Goal: Book appointment/travel/reservation

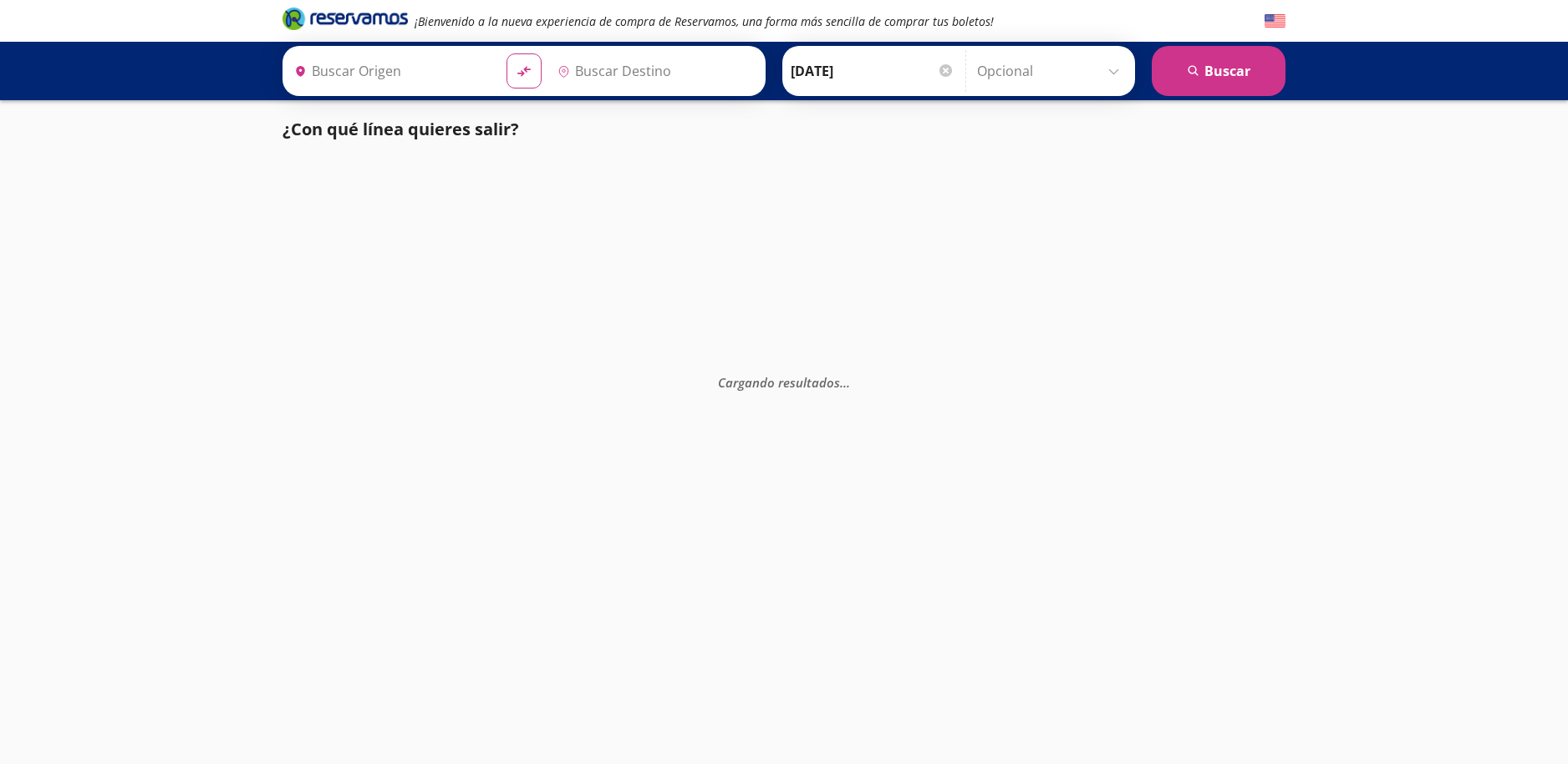
type input "[GEOGRAPHIC_DATA], [GEOGRAPHIC_DATA]"
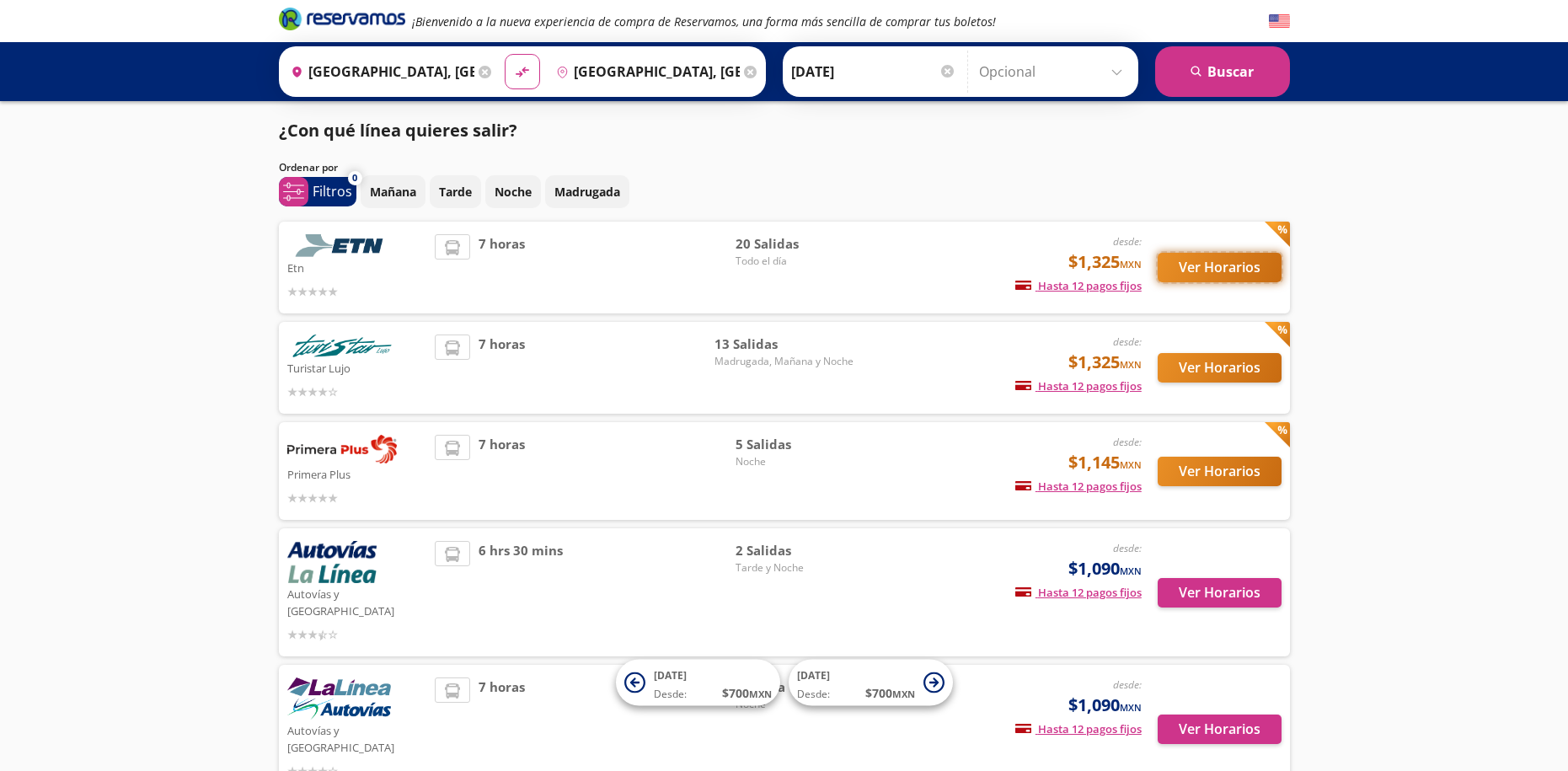
click at [1189, 270] on button "Ver Horarios" at bounding box center [1219, 267] width 124 height 29
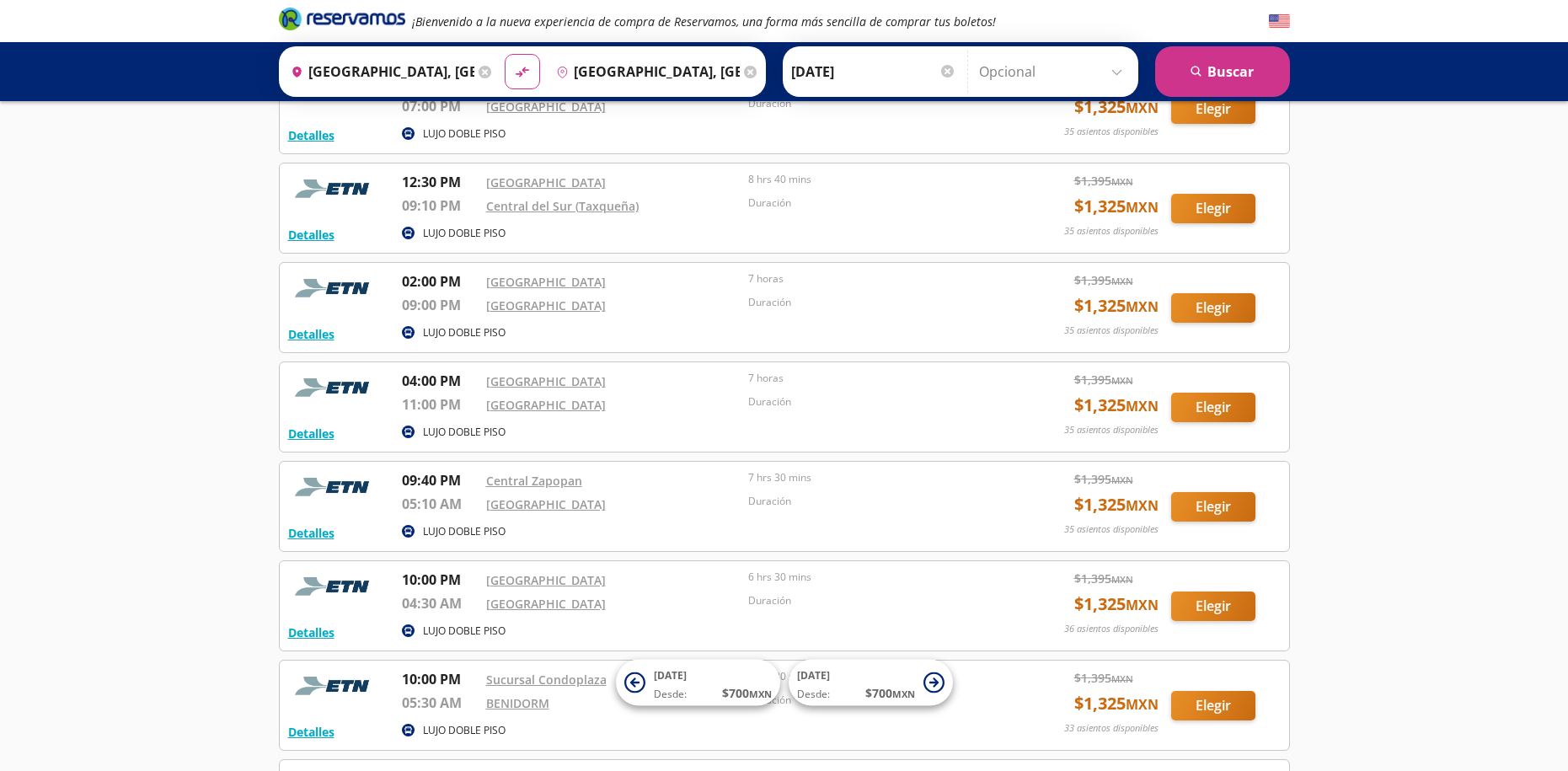
scroll to position [549, 0]
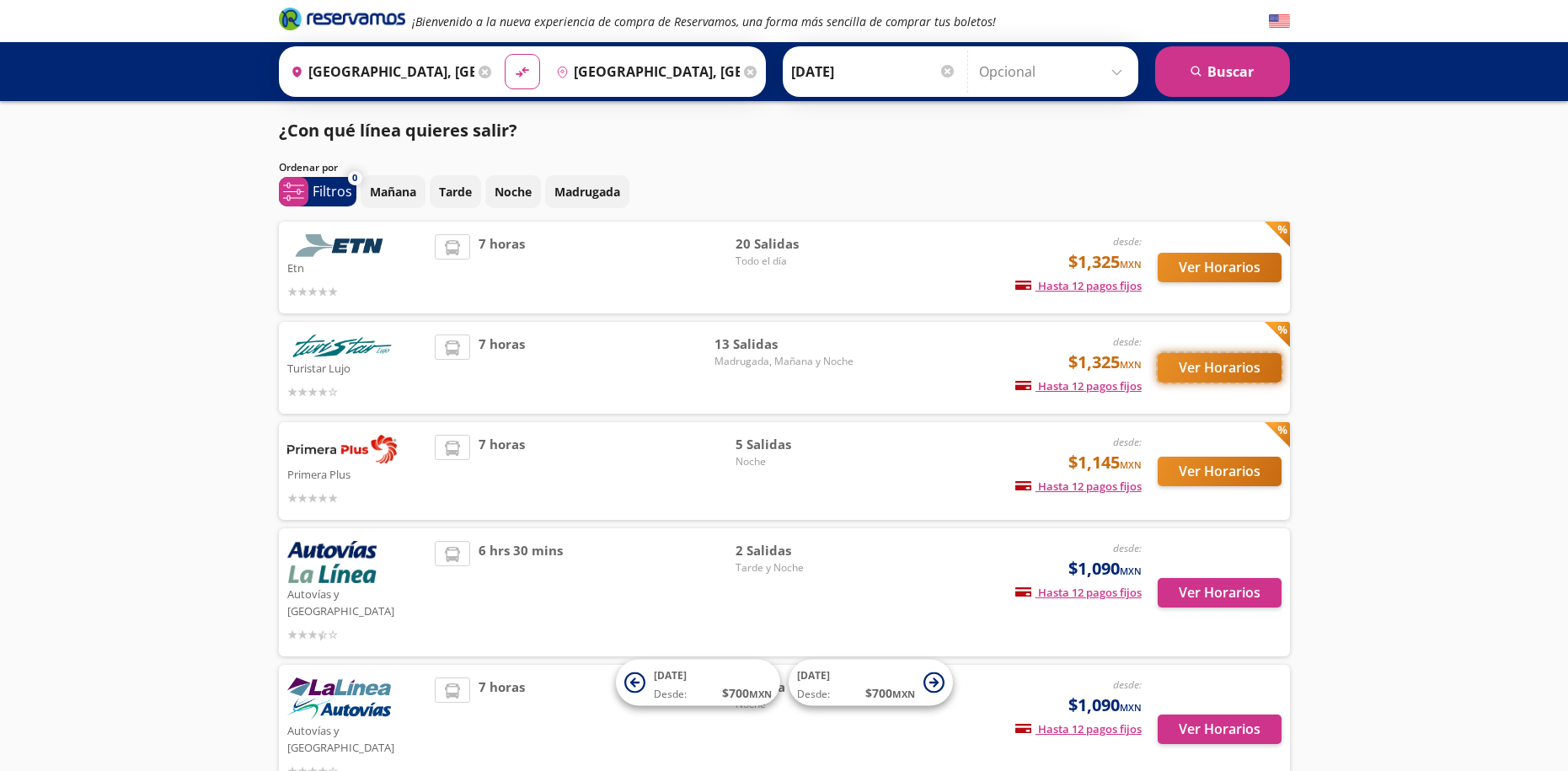
click at [1252, 361] on button "Ver Horarios" at bounding box center [1219, 368] width 124 height 29
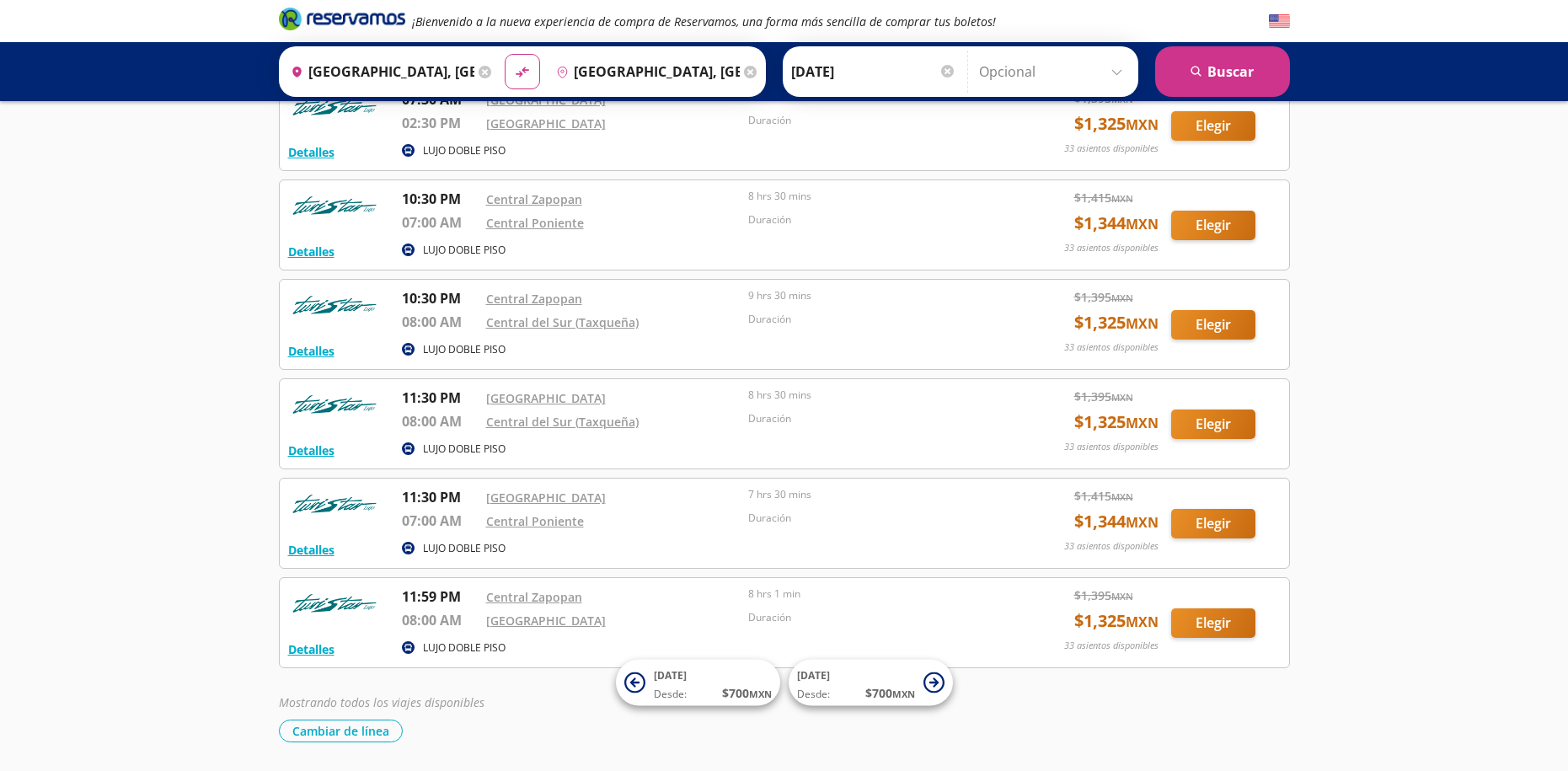
scroll to position [865, 0]
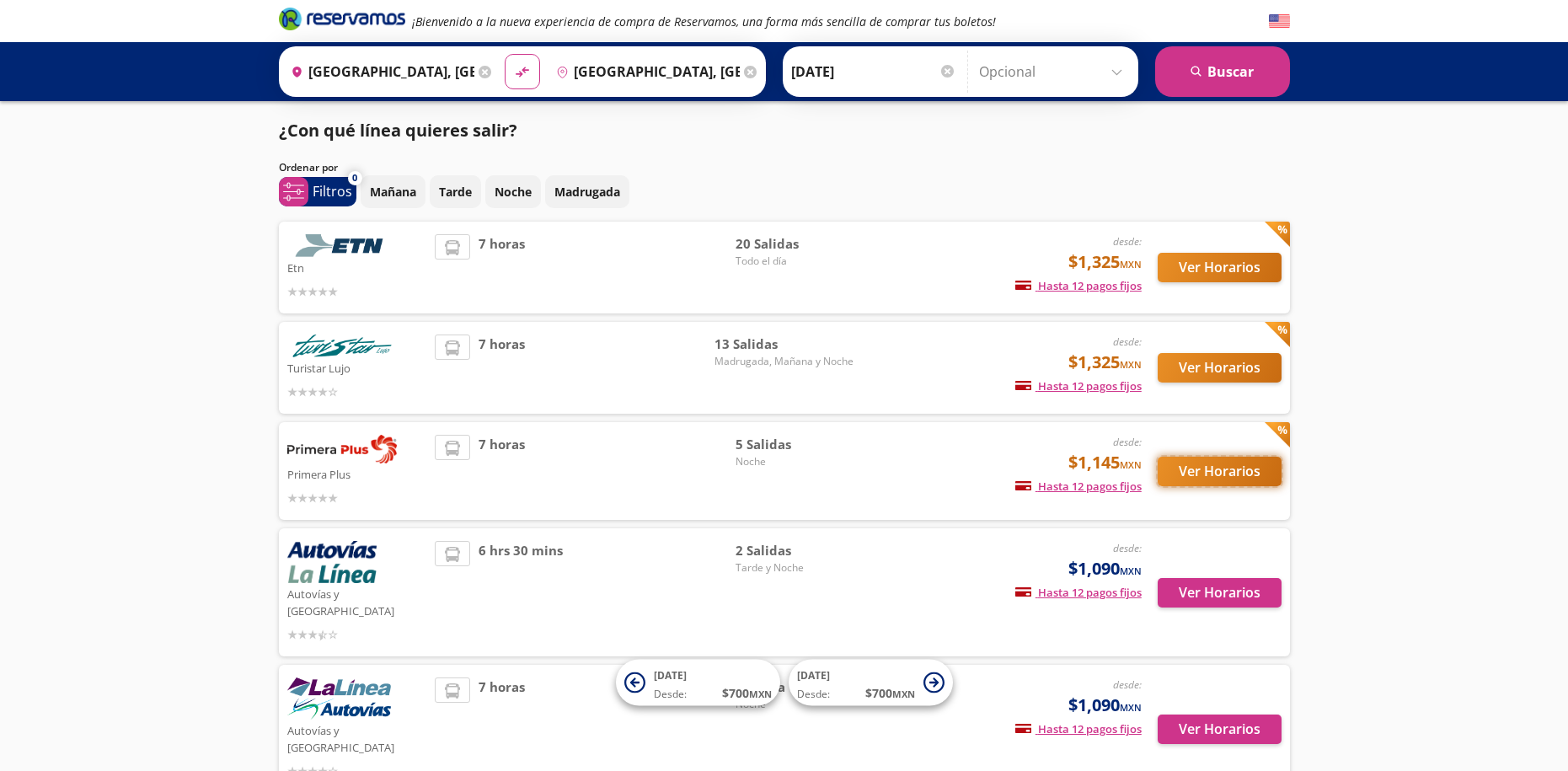
click at [1195, 480] on button "Ver Horarios" at bounding box center [1219, 472] width 124 height 29
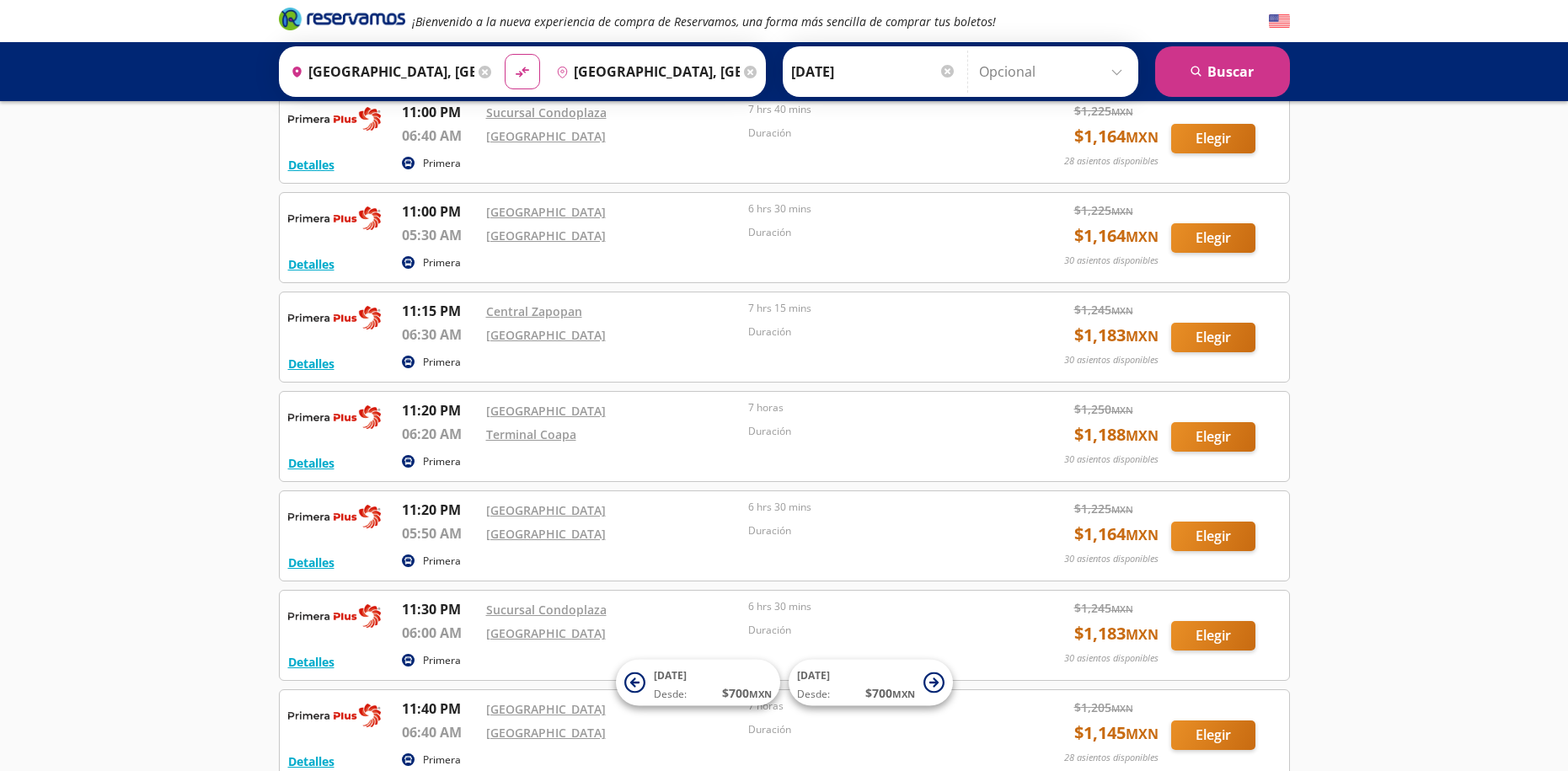
scroll to position [2286, 0]
